Goal: Ask a question

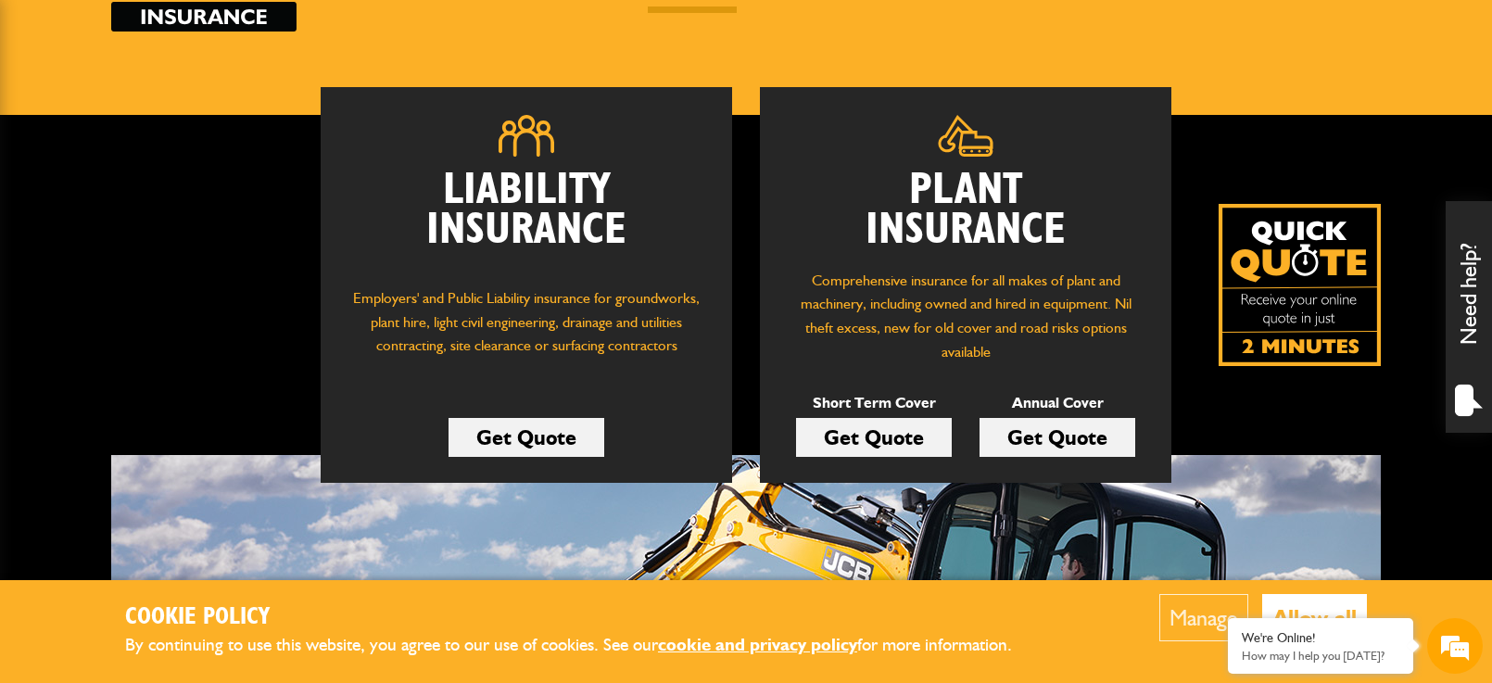
scroll to position [109, 0]
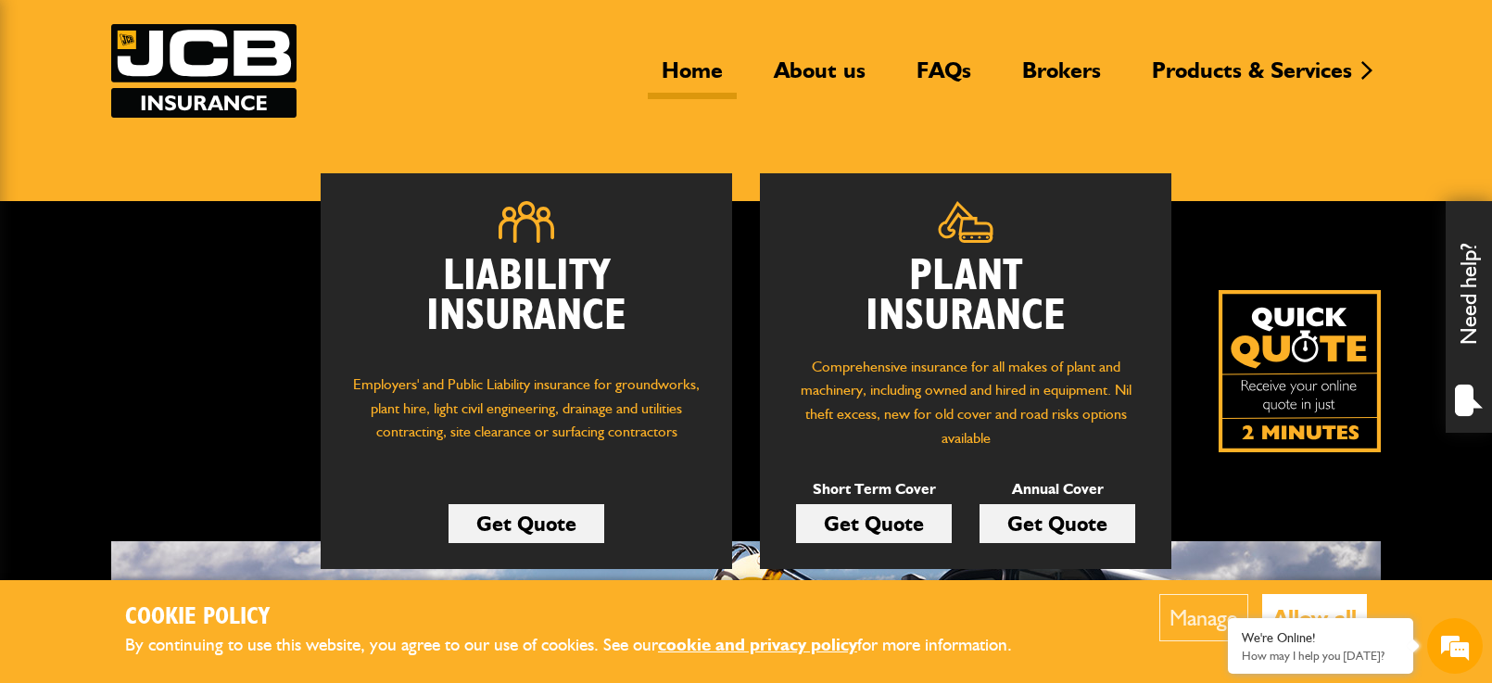
click at [1467, 324] on div "Need help?" at bounding box center [1469, 317] width 46 height 232
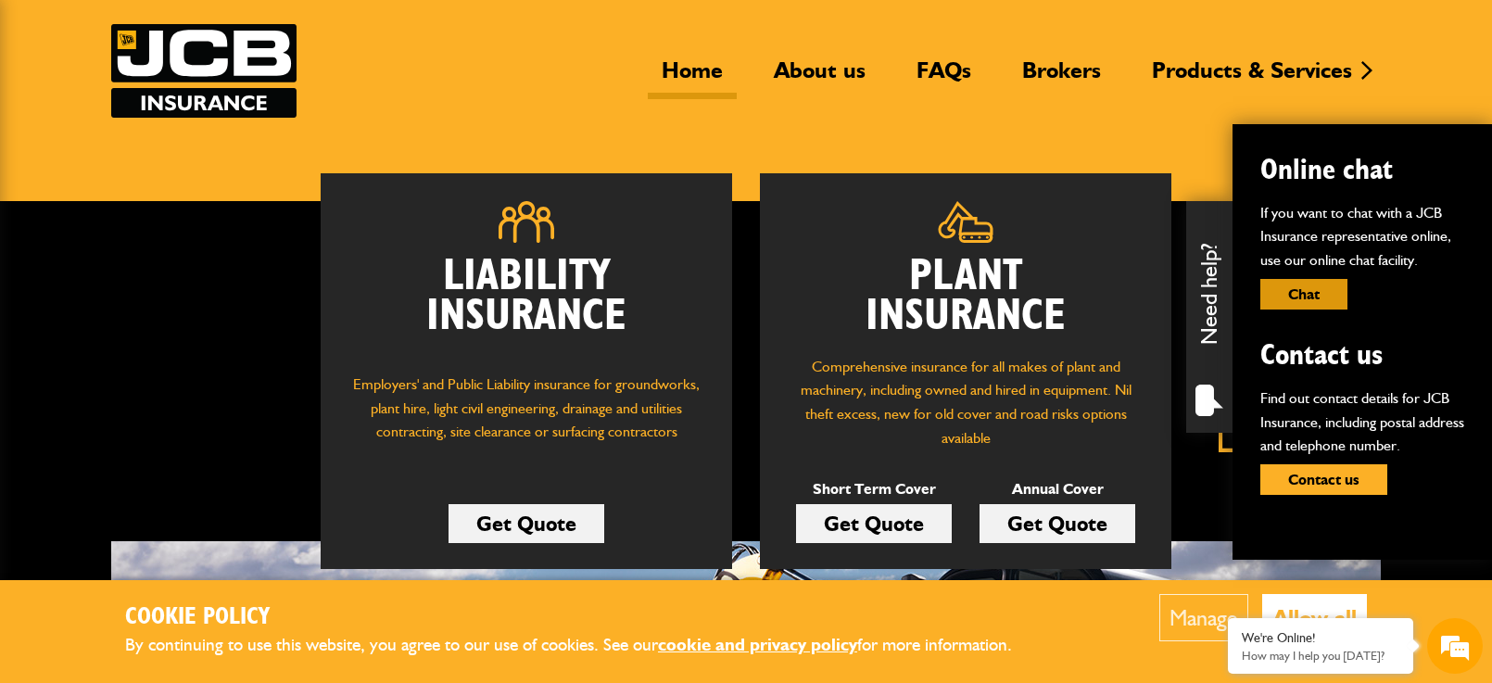
click at [1316, 285] on button "Chat" at bounding box center [1303, 294] width 87 height 31
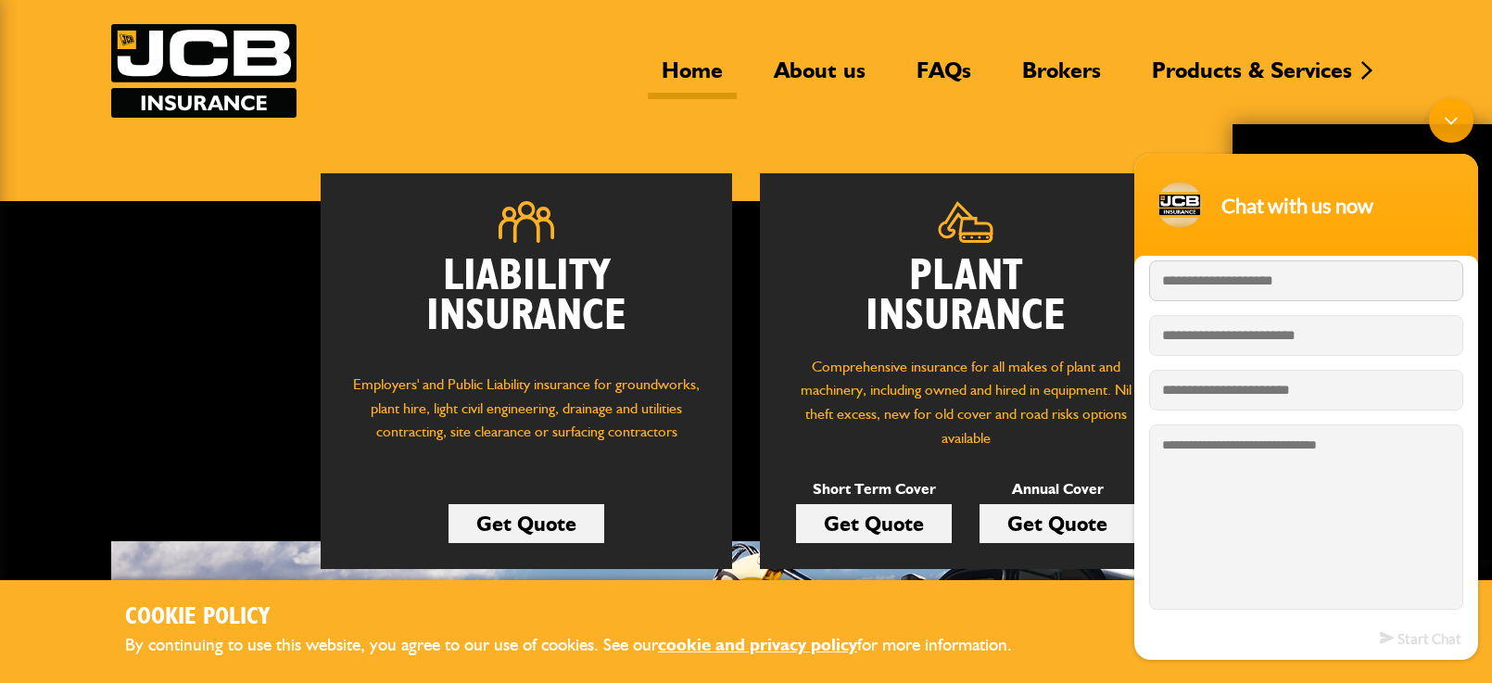
click at [1310, 282] on input "Enter your last name" at bounding box center [1306, 279] width 314 height 41
type input "**********"
click at [1265, 398] on input "Enter your phone number" at bounding box center [1306, 389] width 314 height 41
type input "**********"
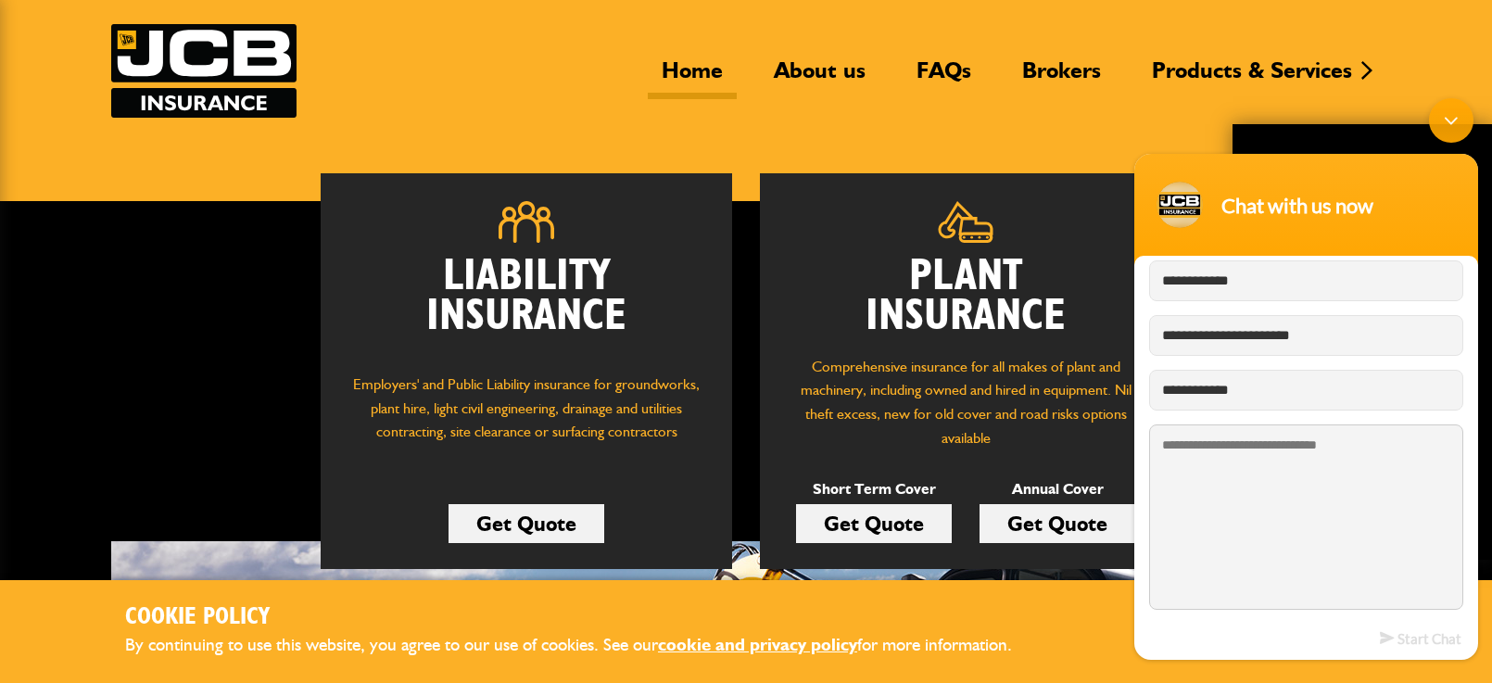
click at [1295, 483] on textarea "Type your message and hit 'Enter'" at bounding box center [1306, 516] width 314 height 185
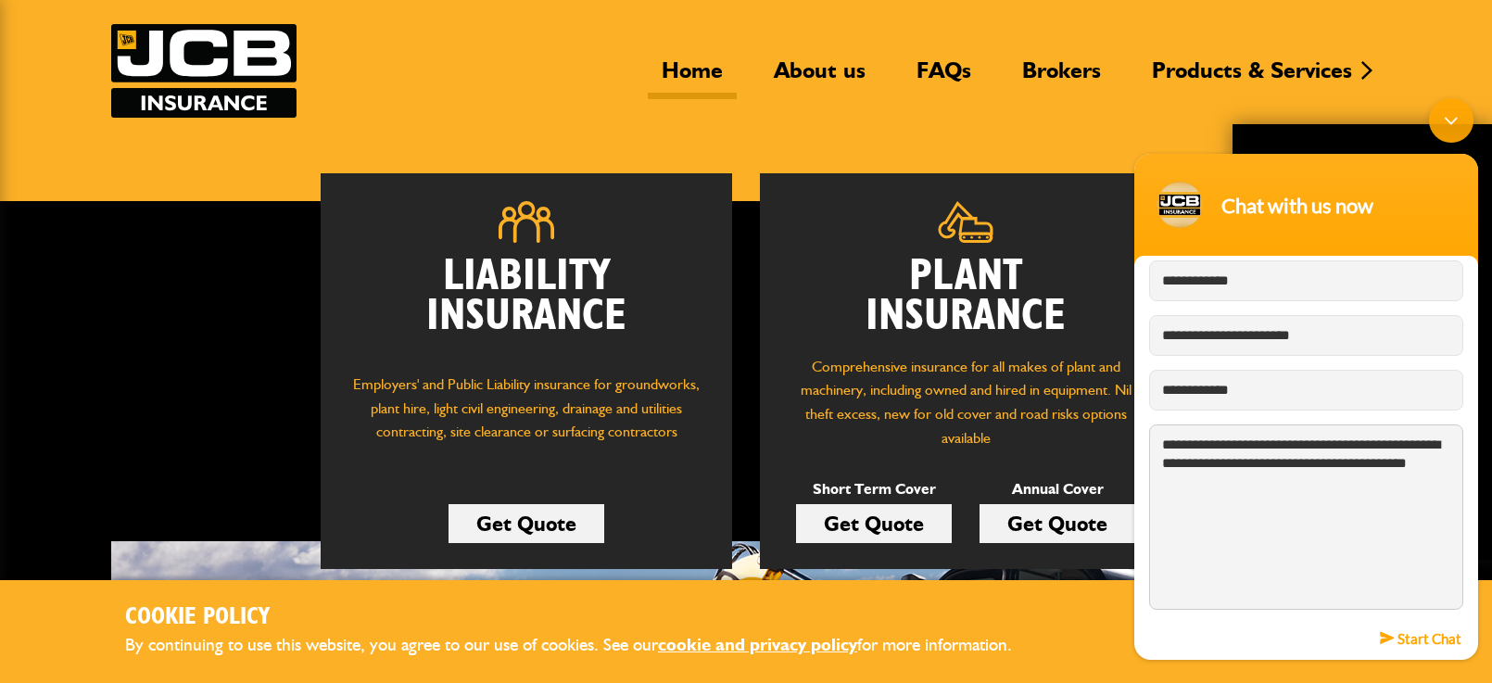
type textarea "**********"
click at [1409, 639] on em "Start Chat" at bounding box center [1421, 637] width 82 height 25
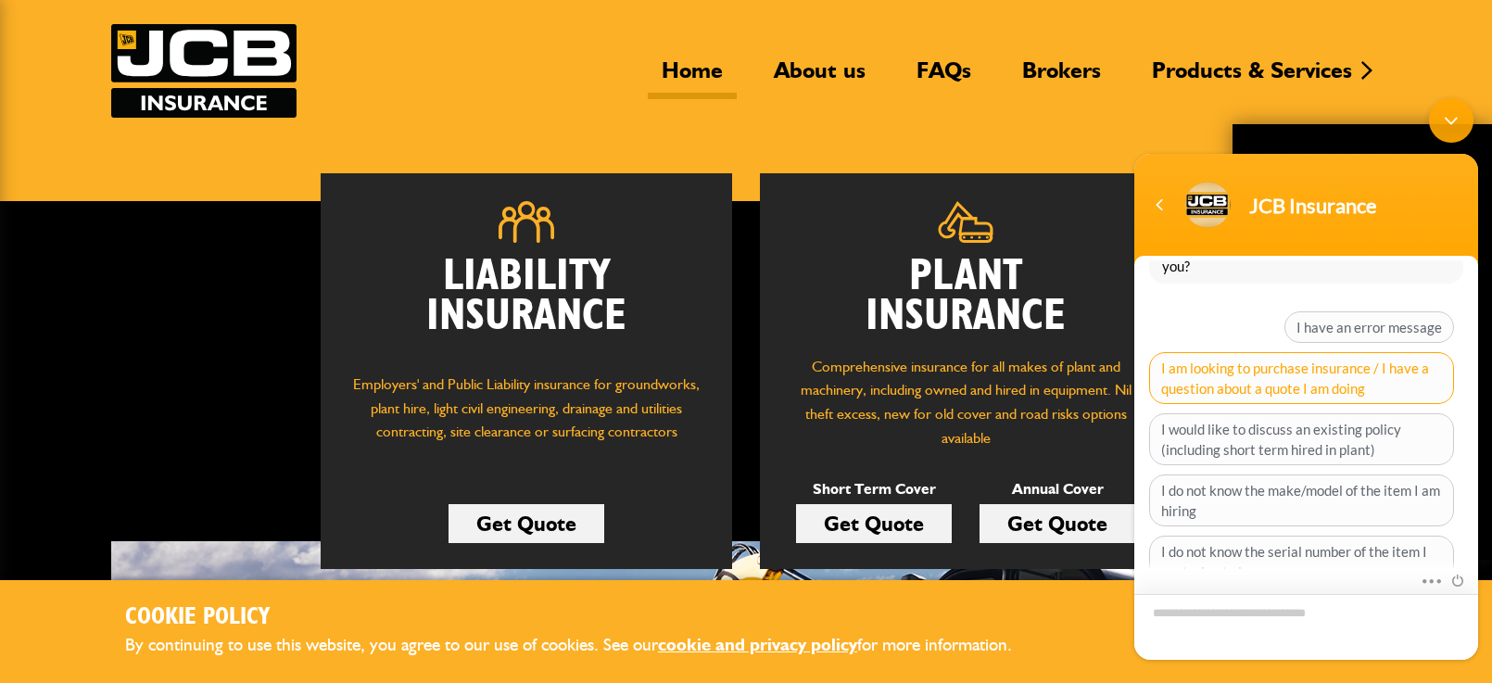
scroll to position [260, 0]
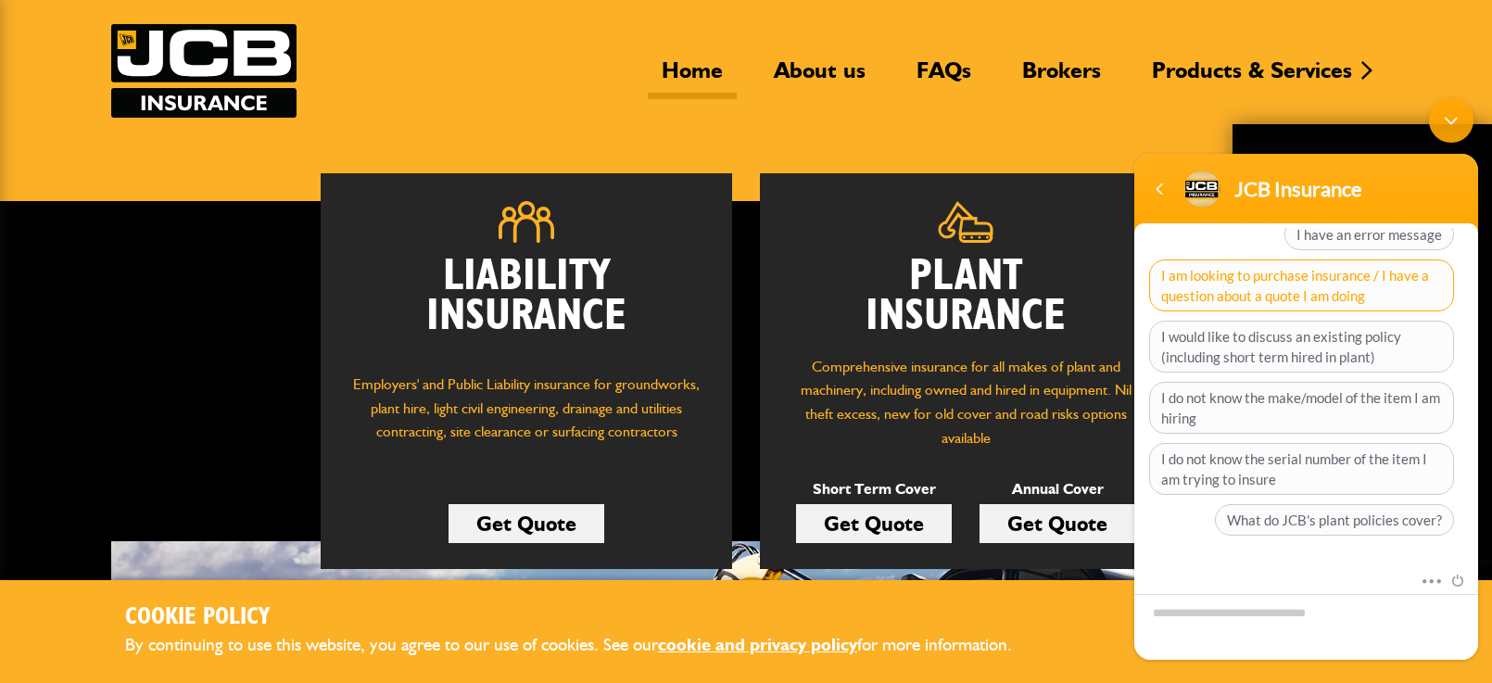
click at [1287, 285] on span "I am looking to purchase insurance / I have a question about a quote I am doing" at bounding box center [1301, 285] width 305 height 52
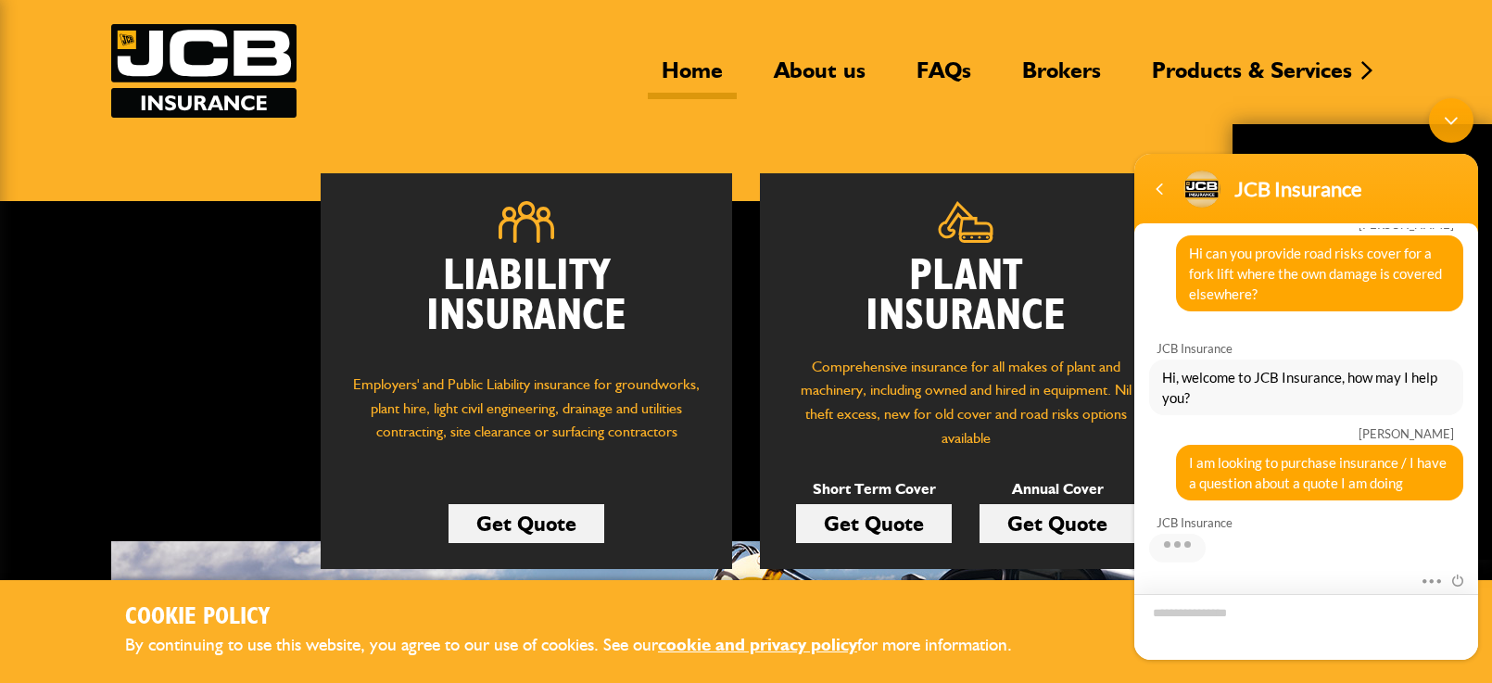
scroll to position [275, 0]
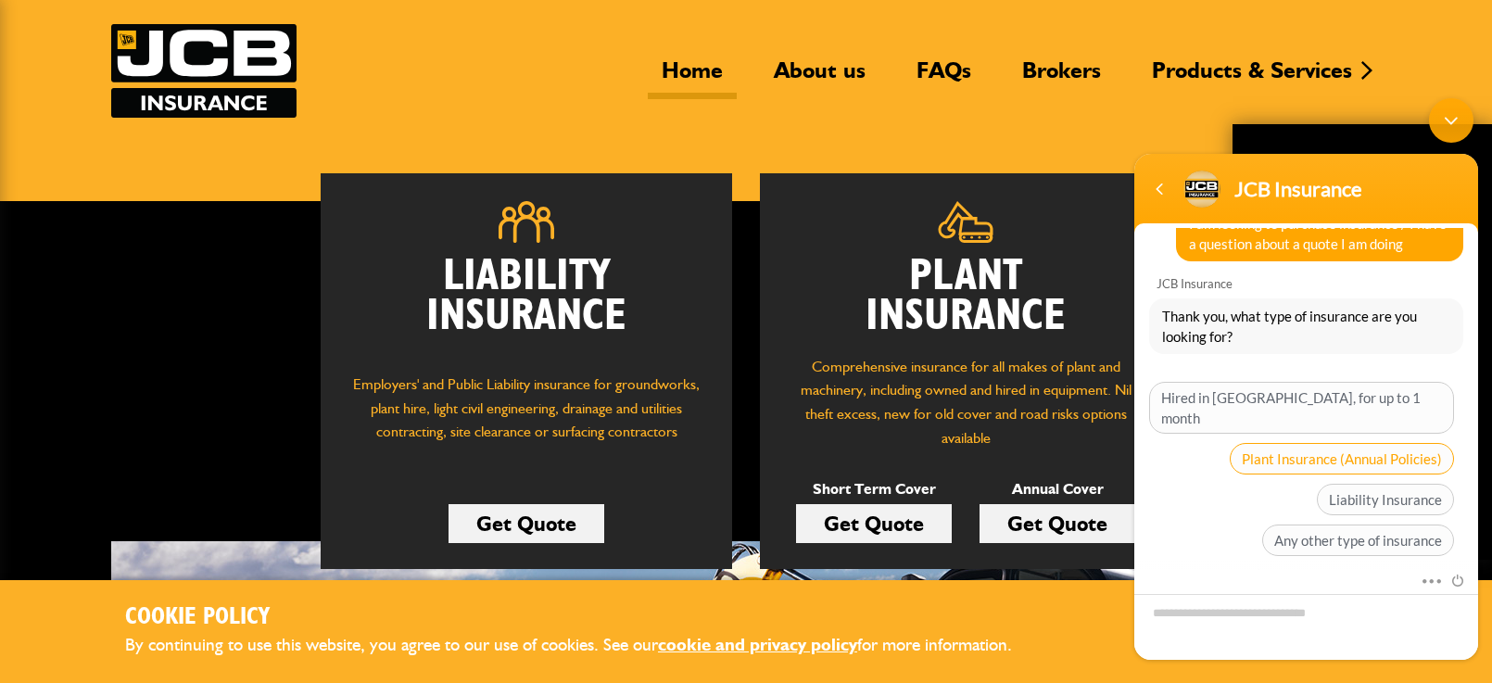
click at [1386, 442] on span "Plant Insurance (Annual Policies)" at bounding box center [1342, 458] width 224 height 32
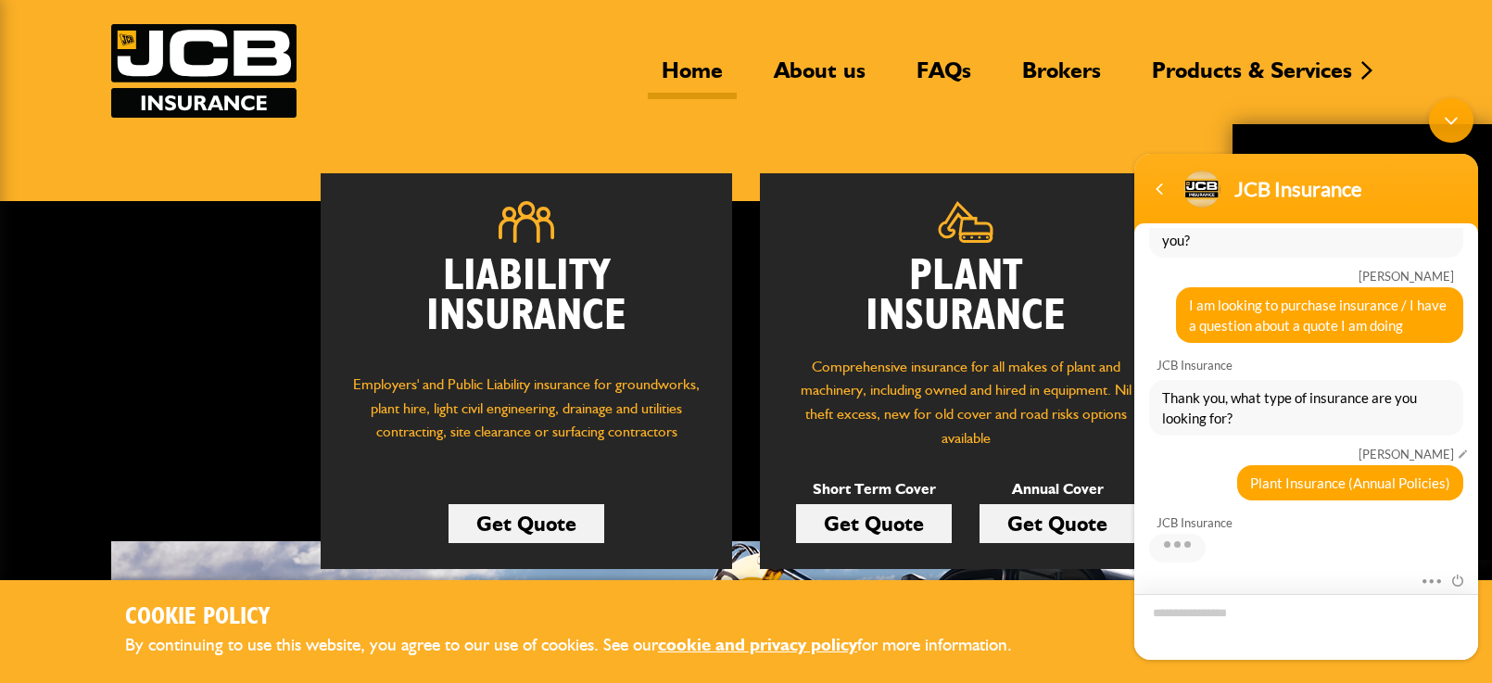
scroll to position [433, 0]
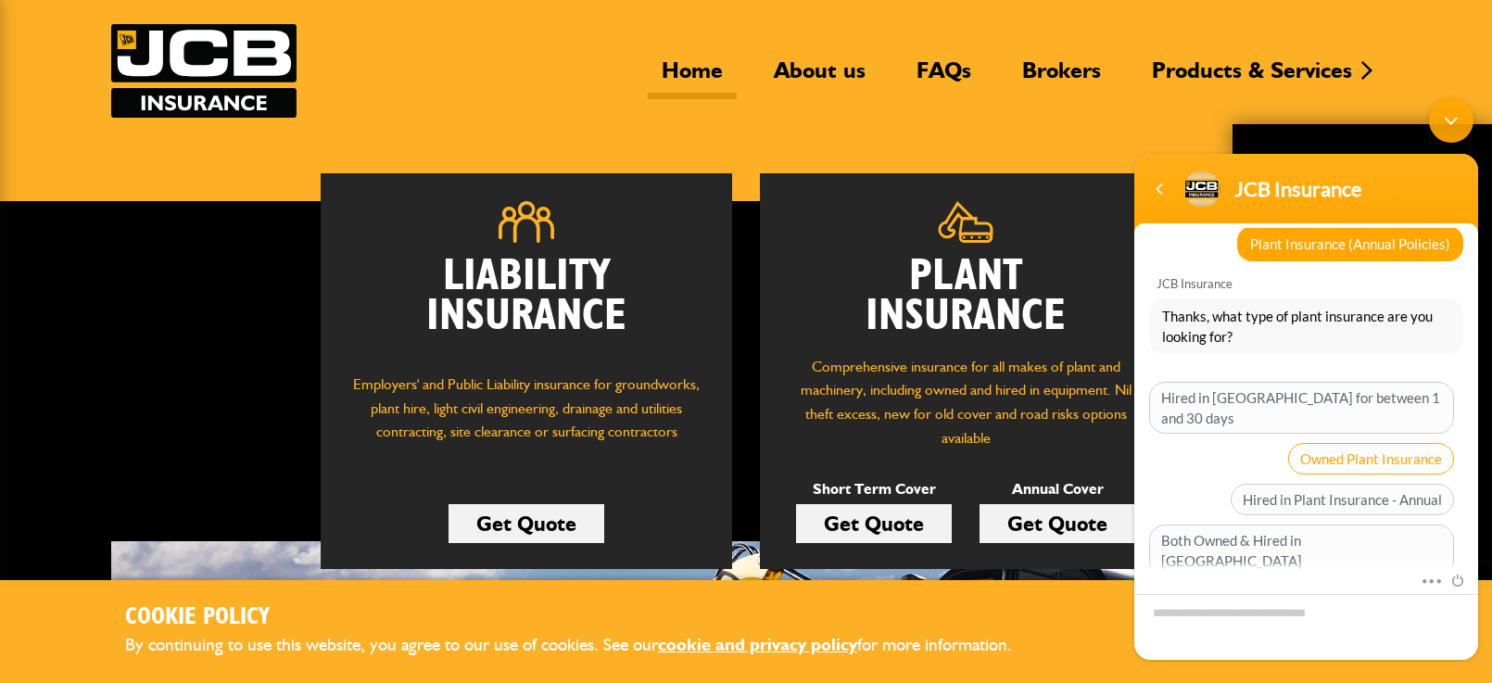
click at [1370, 442] on span "Owned Plant Insurance" at bounding box center [1371, 458] width 166 height 32
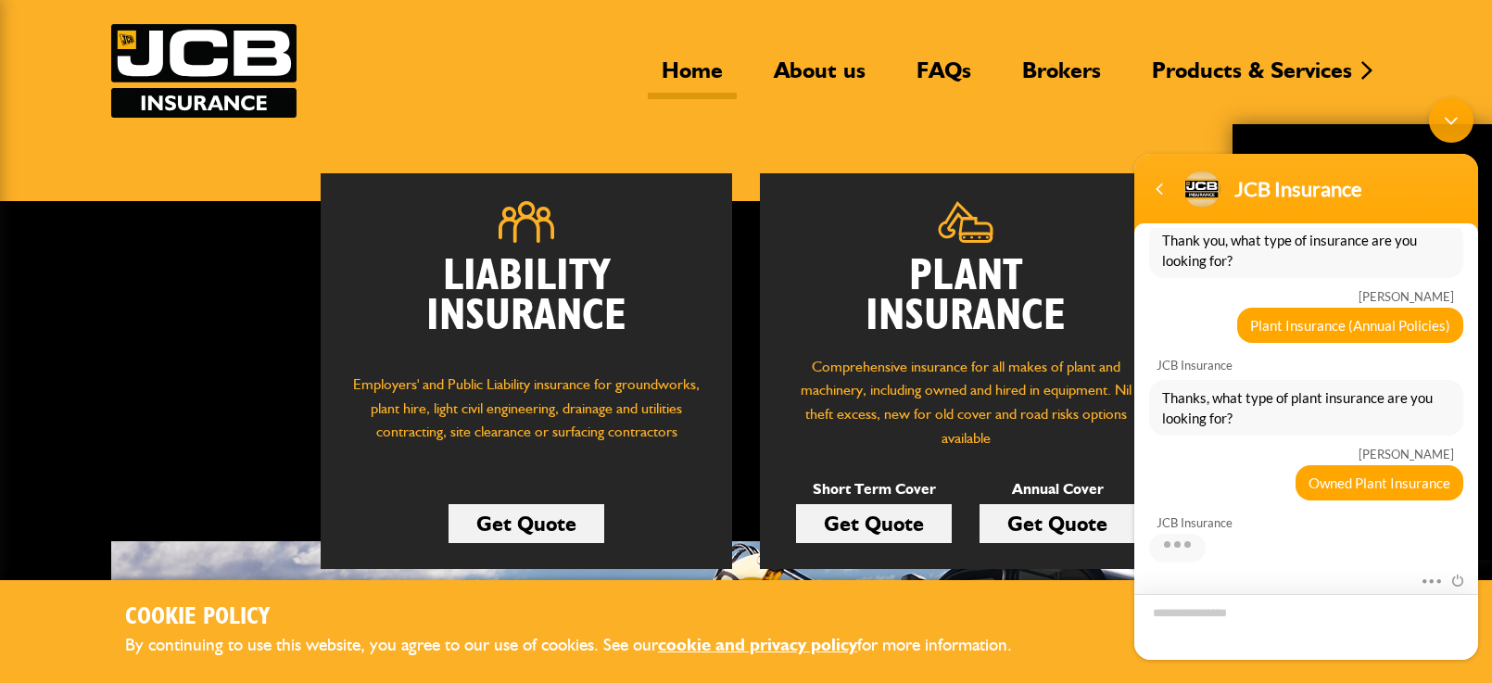
scroll to position [488, 0]
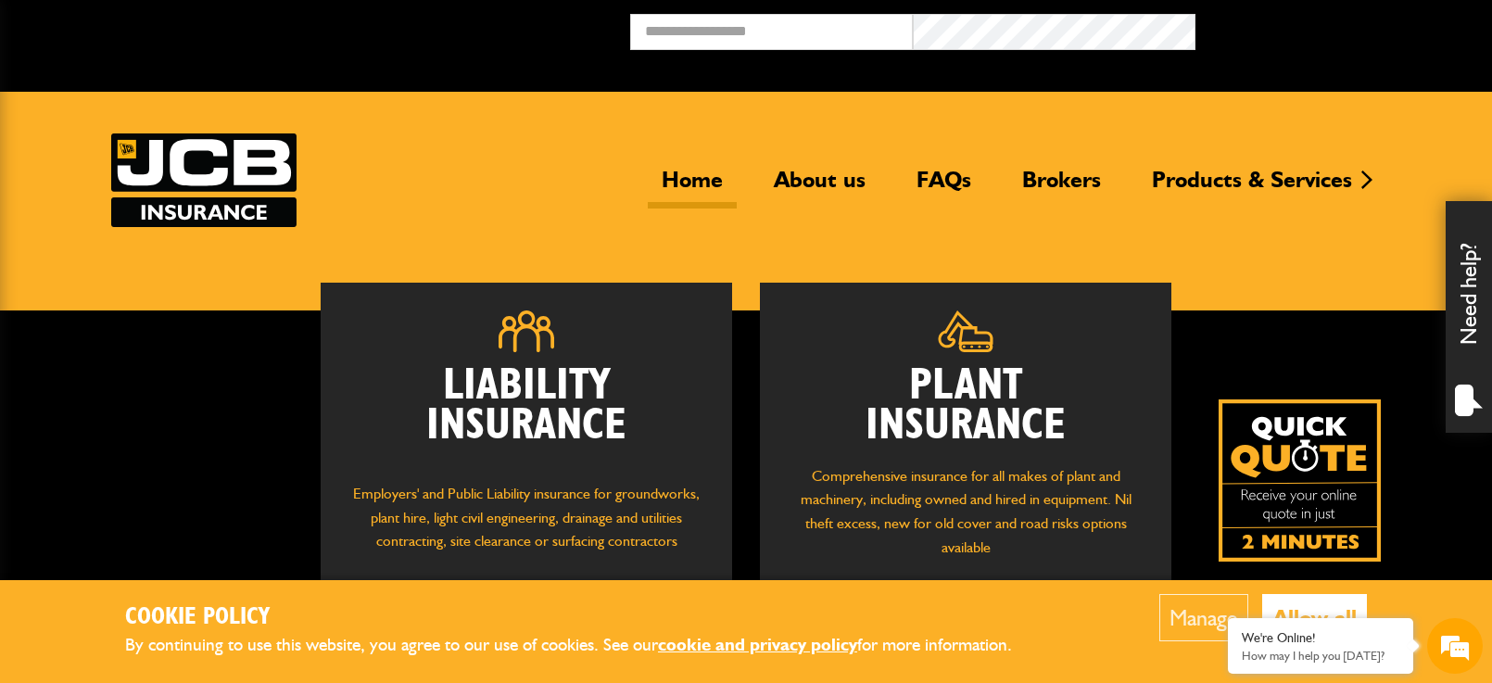
scroll to position [514, 0]
